Goal: Information Seeking & Learning: Find contact information

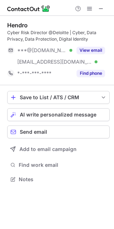
scroll to position [175, 114]
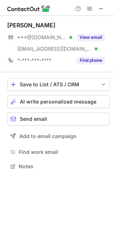
scroll to position [161, 114]
click at [103, 10] on span at bounding box center [101, 9] width 6 height 6
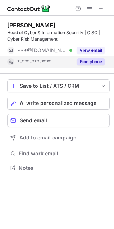
scroll to position [163, 114]
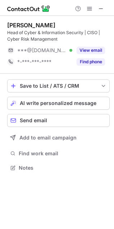
drag, startPoint x: 92, startPoint y: 65, endPoint x: 84, endPoint y: 78, distance: 15.5
click at [91, 65] on button "Find phone" at bounding box center [91, 61] width 28 height 7
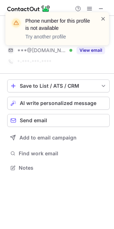
click at [103, 19] on span at bounding box center [103, 18] width 6 height 7
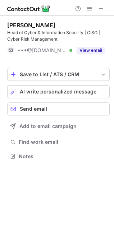
scroll to position [152, 114]
click at [99, 8] on span at bounding box center [101, 9] width 6 height 6
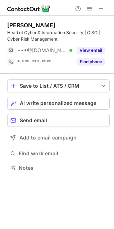
scroll to position [163, 114]
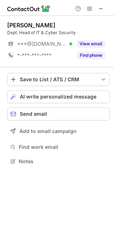
scroll to position [157, 114]
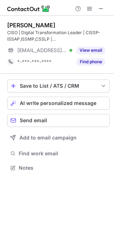
scroll to position [163, 114]
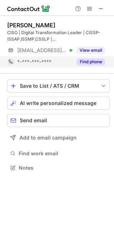
click at [82, 61] on button "Find phone" at bounding box center [91, 61] width 28 height 7
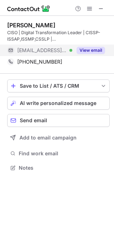
click at [81, 50] on button "View email" at bounding box center [91, 50] width 28 height 7
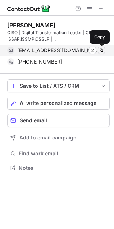
click at [103, 48] on span at bounding box center [102, 51] width 6 height 6
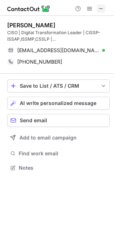
click at [103, 6] on span at bounding box center [101, 9] width 6 height 6
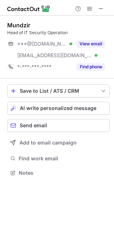
scroll to position [168, 114]
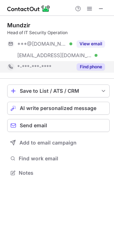
click at [83, 69] on button "Find phone" at bounding box center [91, 66] width 28 height 7
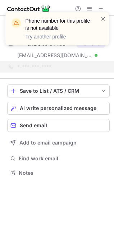
click at [101, 17] on span at bounding box center [103, 18] width 6 height 7
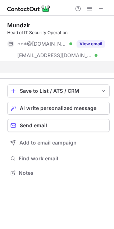
scroll to position [4, 4]
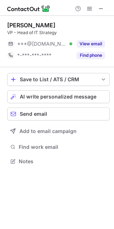
scroll to position [157, 114]
click at [101, 7] on span at bounding box center [101, 9] width 6 height 6
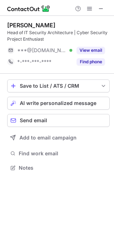
scroll to position [163, 114]
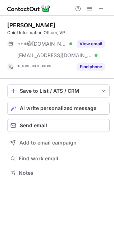
scroll to position [168, 114]
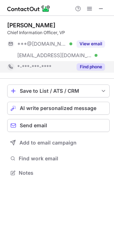
click at [95, 64] on button "Find phone" at bounding box center [91, 66] width 28 height 7
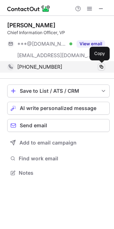
click at [102, 66] on span at bounding box center [102, 67] width 6 height 6
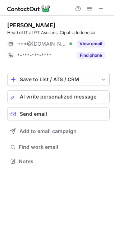
scroll to position [157, 114]
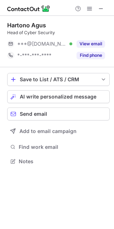
scroll to position [157, 114]
drag, startPoint x: 104, startPoint y: 9, endPoint x: 51, endPoint y: 11, distance: 52.2
click at [103, 8] on span at bounding box center [101, 9] width 6 height 6
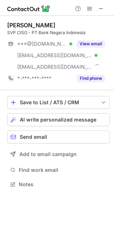
scroll to position [179, 114]
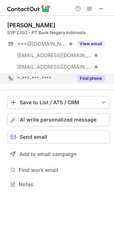
click at [86, 78] on button "Find phone" at bounding box center [91, 78] width 28 height 7
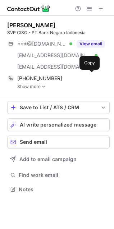
scroll to position [185, 114]
click at [31, 86] on link "Show more" at bounding box center [63, 86] width 92 height 5
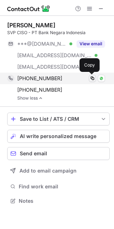
click at [92, 78] on span at bounding box center [93, 79] width 6 height 6
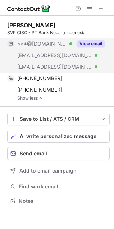
click at [86, 42] on button "View email" at bounding box center [91, 43] width 28 height 7
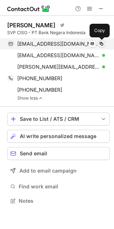
click at [103, 44] on span at bounding box center [102, 44] width 6 height 6
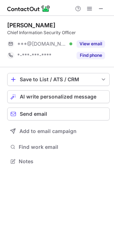
scroll to position [157, 114]
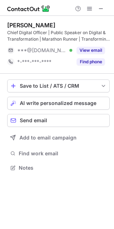
scroll to position [163, 114]
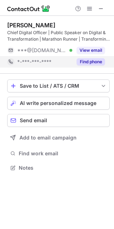
click at [88, 63] on button "Find phone" at bounding box center [91, 61] width 28 height 7
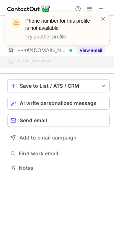
drag, startPoint x: 105, startPoint y: 19, endPoint x: 102, endPoint y: 13, distance: 6.9
click at [104, 18] on span at bounding box center [103, 18] width 6 height 7
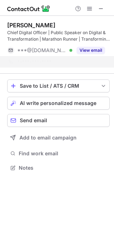
click at [102, 12] on div "Phone number for this profile is not available Try another profile" at bounding box center [57, 31] width 115 height 53
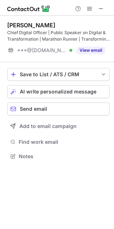
click at [100, 7] on div "Phone number for this profile is not available Try another profile" at bounding box center [57, 31] width 115 height 53
click at [103, 8] on span at bounding box center [101, 9] width 6 height 6
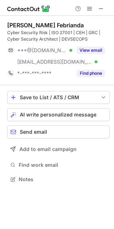
scroll to position [175, 114]
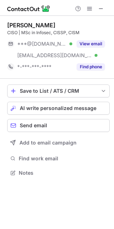
scroll to position [168, 114]
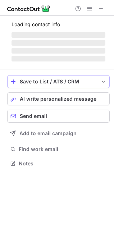
scroll to position [163, 114]
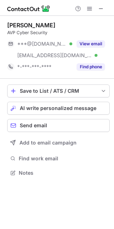
scroll to position [168, 114]
